Goal: Browse casually

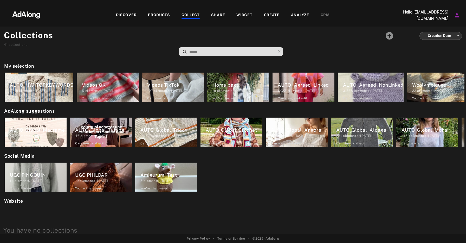
click at [128, 18] on div "DISCOVER" at bounding box center [126, 15] width 21 height 6
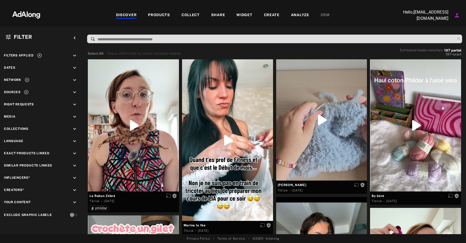
click at [73, 77] on icon "keyboard_arrow_down" at bounding box center [75, 80] width 6 height 6
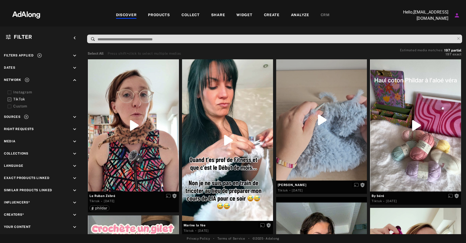
click at [9, 99] on icon at bounding box center [10, 100] width 4 height 4
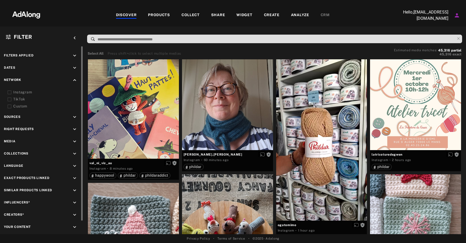
click at [131, 15] on div "DISCOVER" at bounding box center [126, 15] width 21 height 6
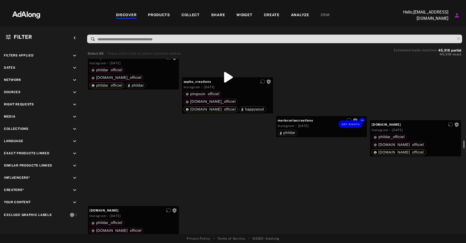
scroll to position [2107, 0]
